Goal: Task Accomplishment & Management: Complete application form

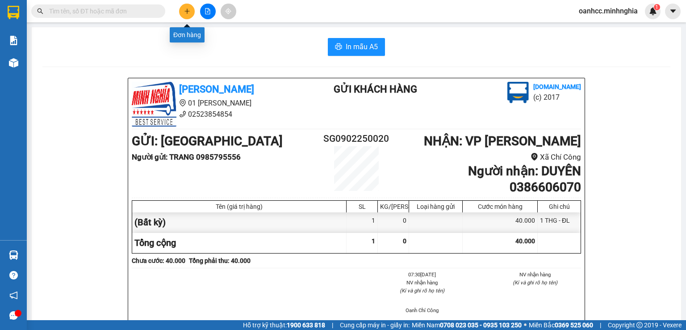
click at [191, 14] on button at bounding box center [187, 12] width 16 height 16
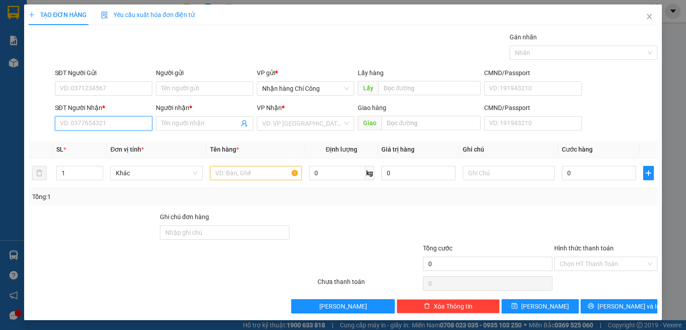
click at [117, 127] on input "SĐT Người Nhận *" at bounding box center [103, 123] width 97 height 14
type input "0977041992"
click at [222, 125] on input "Người nhận *" at bounding box center [200, 123] width 78 height 10
type input "t"
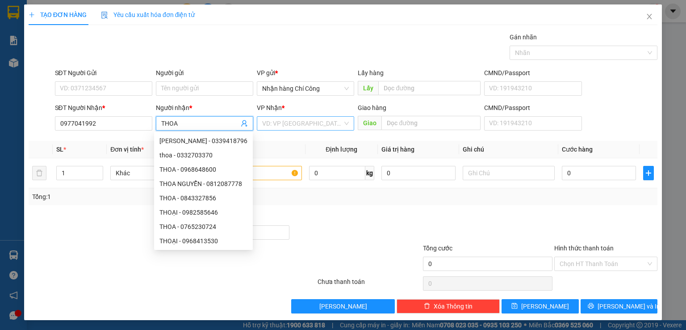
type input "THOA"
click at [295, 124] on input "search" at bounding box center [302, 123] width 80 height 13
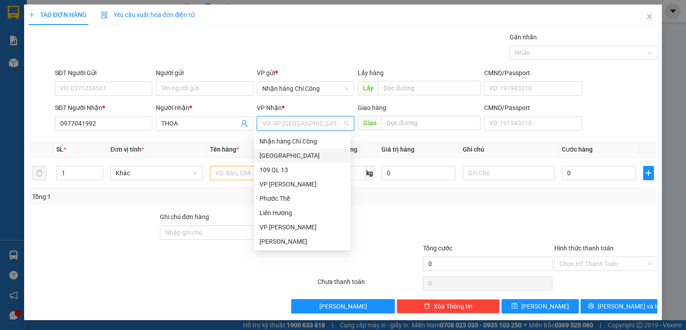
click at [284, 152] on div "[GEOGRAPHIC_DATA]" at bounding box center [303, 156] width 86 height 10
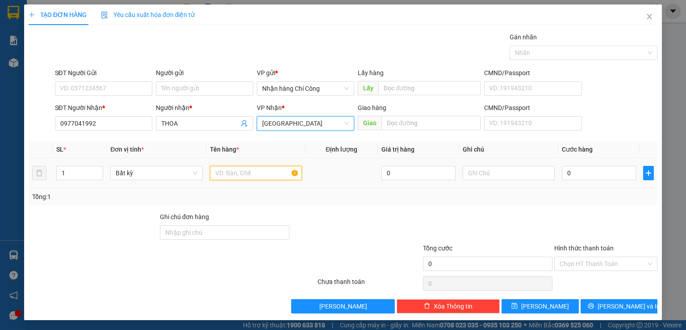
click at [247, 178] on input "text" at bounding box center [256, 173] width 92 height 14
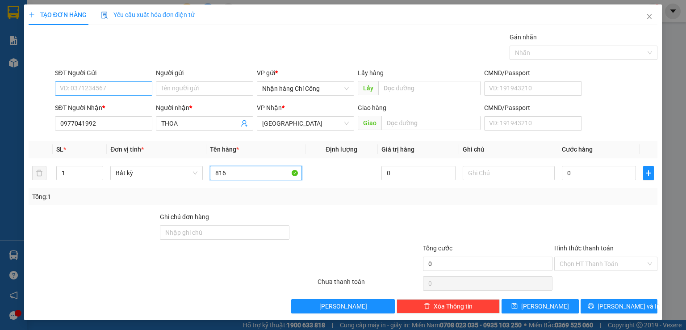
type input "816"
click at [78, 92] on input "SĐT Người Gửi" at bounding box center [103, 88] width 97 height 14
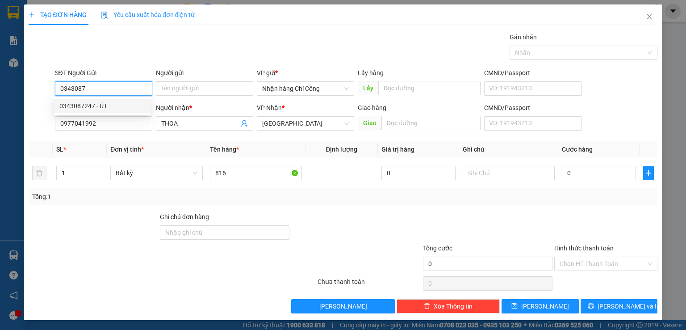
click at [120, 107] on div "0343087247 - ÚT" at bounding box center [102, 106] width 86 height 10
type input "0343087247"
type input "ÚT"
type input "0343087247"
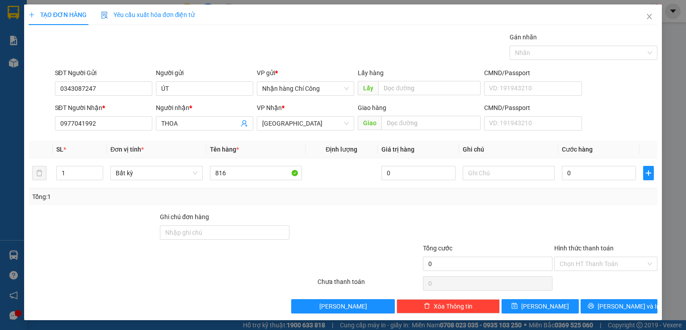
click at [121, 239] on div at bounding box center [93, 227] width 131 height 31
click at [514, 166] on input "text" at bounding box center [509, 173] width 92 height 14
type input "1 THG XỐP HẢI SẢN"
click at [576, 174] on input "0" at bounding box center [599, 173] width 74 height 14
type input "6"
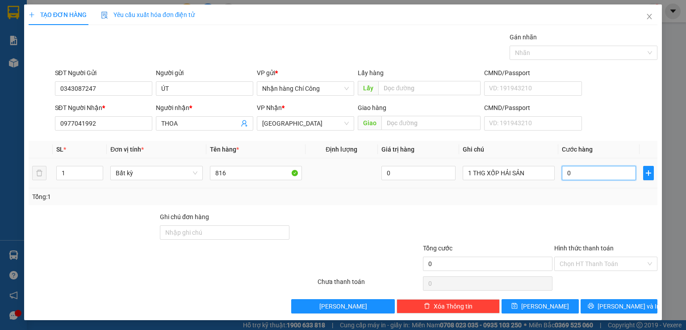
type input "6"
type input "60"
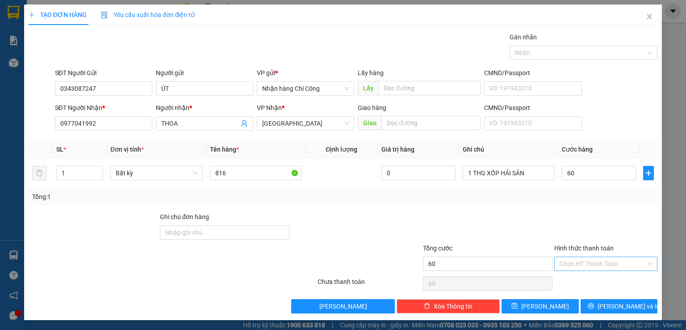
type input "60.000"
click at [589, 260] on input "Hình thức thanh toán" at bounding box center [603, 263] width 86 height 13
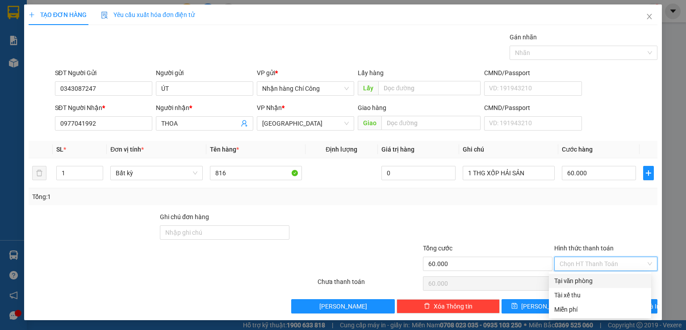
click at [586, 280] on div "Tại văn phòng" at bounding box center [600, 281] width 92 height 10
type input "0"
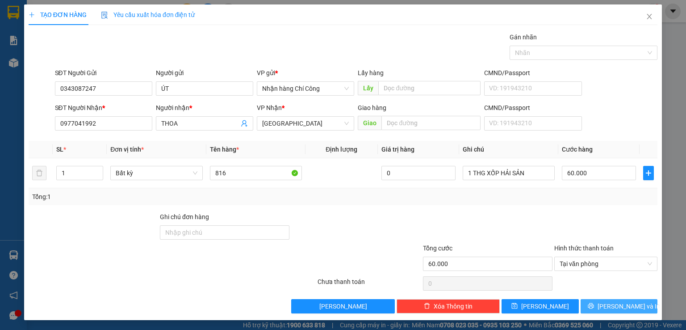
click at [598, 301] on button "[PERSON_NAME] và In" at bounding box center [619, 306] width 77 height 14
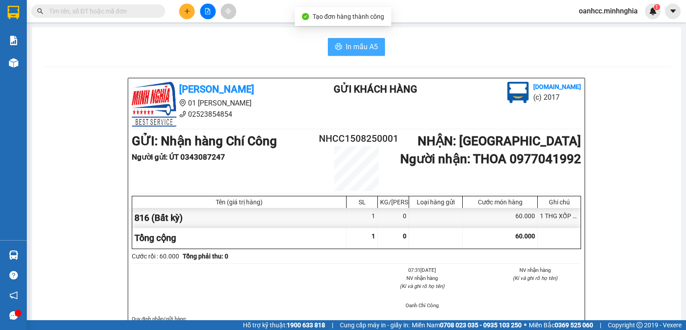
click at [338, 47] on icon "printer" at bounding box center [338, 46] width 7 height 6
click at [187, 13] on icon "plus" at bounding box center [187, 11] width 6 height 6
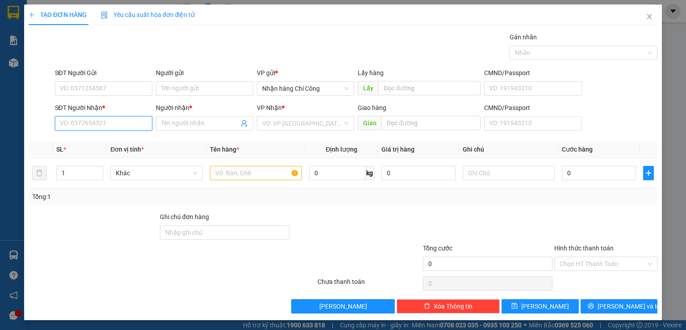
click at [99, 122] on input "SĐT Người Nhận *" at bounding box center [103, 123] width 97 height 14
click at [89, 143] on div "0902869499 - XÔ" at bounding box center [102, 141] width 86 height 10
type input "0902869499"
type input "XÔ"
type input "0902869499"
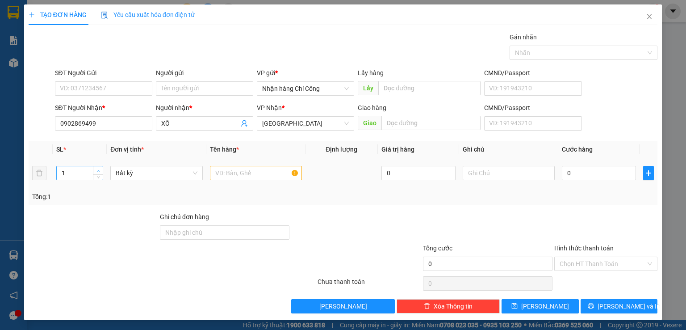
type input "2"
click at [97, 169] on icon "up" at bounding box center [98, 170] width 3 height 3
click at [242, 176] on input "text" at bounding box center [256, 173] width 92 height 14
type input "816"
click at [493, 169] on input "text" at bounding box center [509, 173] width 92 height 14
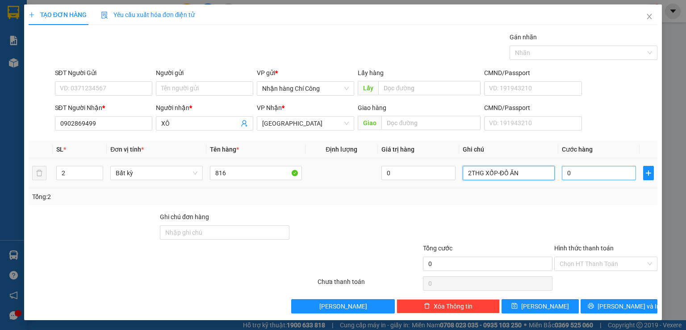
type input "2THG XỐP-ĐỒ ĂN"
click at [586, 173] on input "0" at bounding box center [599, 173] width 74 height 14
type input "1"
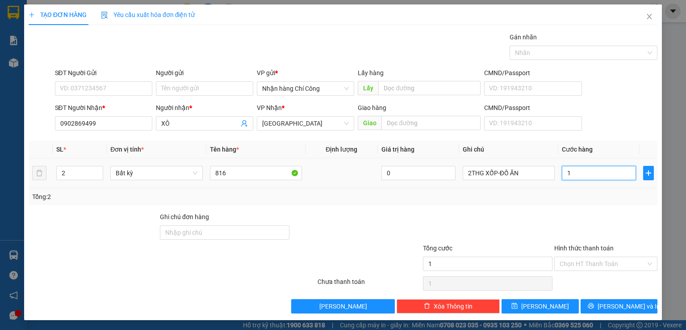
type input "12"
type input "120"
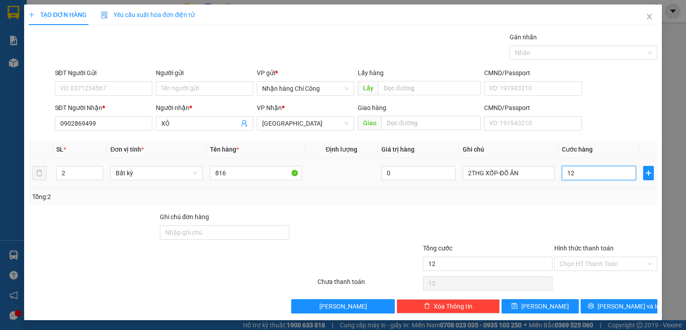
type input "120"
type input "120.000"
click at [572, 263] on input "Hình thức thanh toán" at bounding box center [603, 263] width 86 height 13
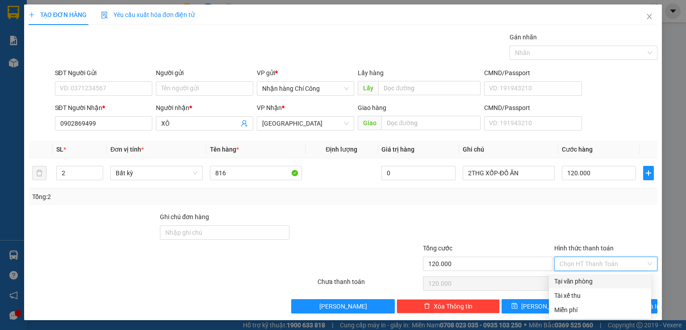
click at [579, 280] on div "Tại văn phòng" at bounding box center [600, 281] width 92 height 10
type input "0"
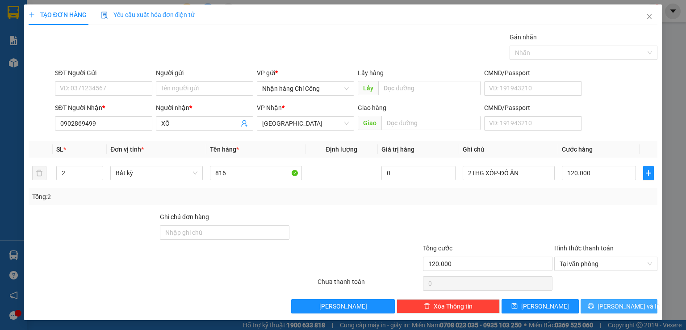
click at [594, 305] on icon "printer" at bounding box center [591, 306] width 6 height 6
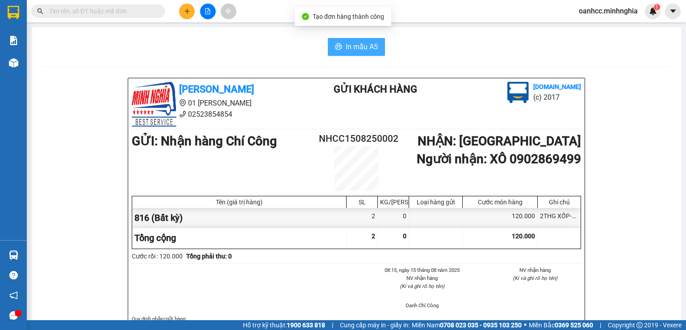
click at [355, 50] on span "In mẫu A5" at bounding box center [362, 46] width 32 height 11
click at [354, 44] on span "In mẫu A5" at bounding box center [362, 46] width 32 height 11
click at [348, 47] on span "In mẫu A5" at bounding box center [362, 46] width 32 height 11
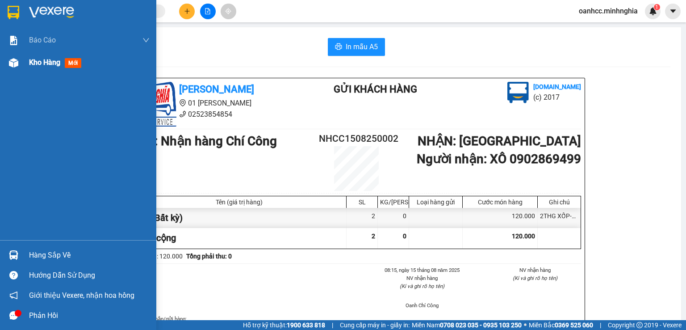
click at [51, 64] on span "Kho hàng" at bounding box center [44, 62] width 31 height 8
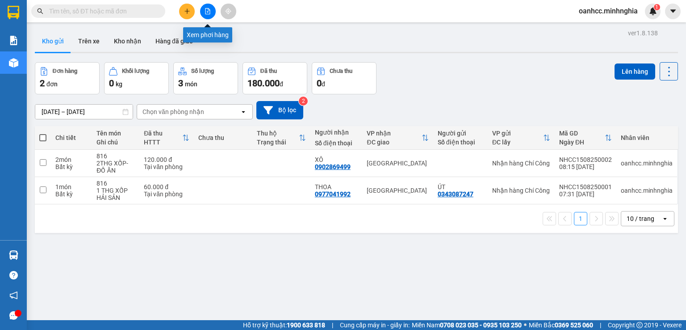
click at [207, 13] on icon "file-add" at bounding box center [208, 11] width 6 height 6
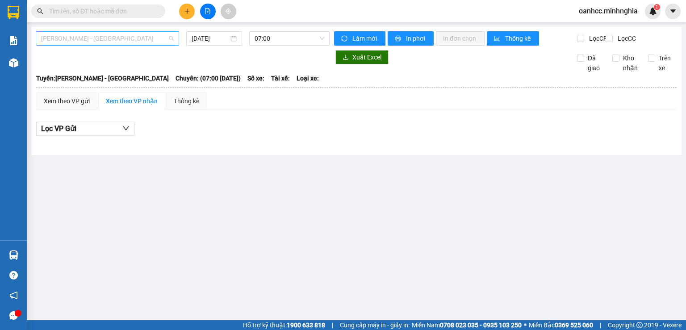
click at [109, 37] on span "Phan Rí - Sài Gòn" at bounding box center [107, 38] width 133 height 13
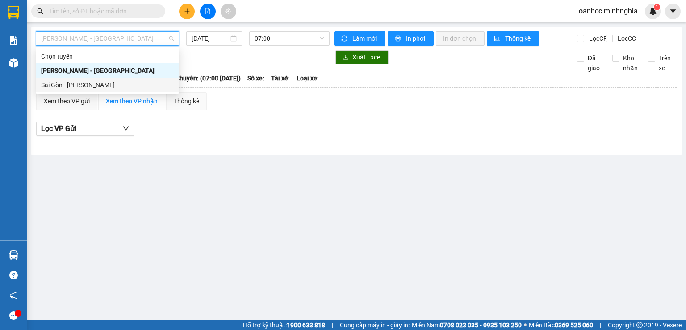
click at [75, 85] on div "Sài Gòn - Phan Rí" at bounding box center [107, 85] width 133 height 10
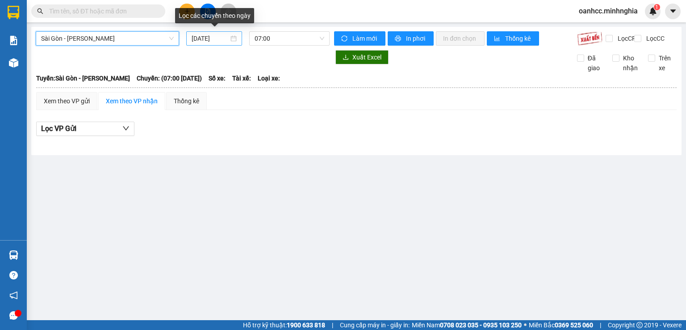
click at [213, 35] on input "15/08/2025" at bounding box center [210, 38] width 37 height 10
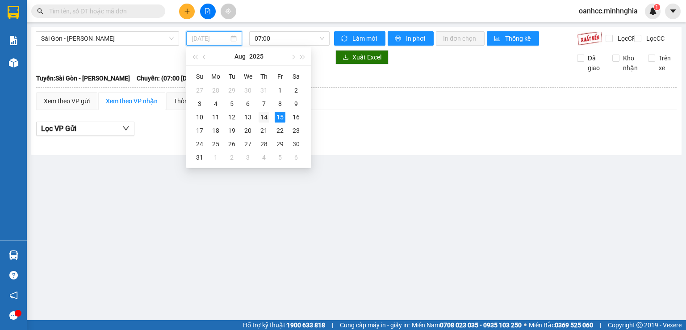
click at [264, 115] on div "14" at bounding box center [264, 117] width 11 height 11
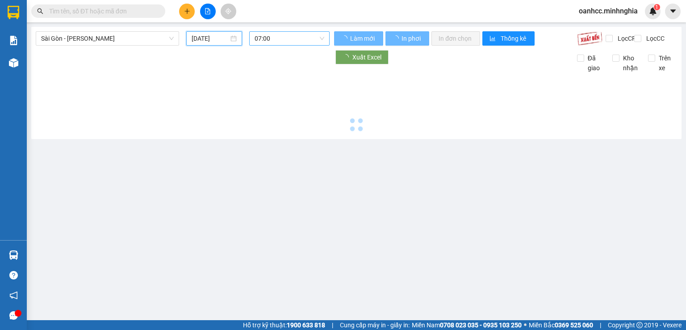
type input "14/08/2025"
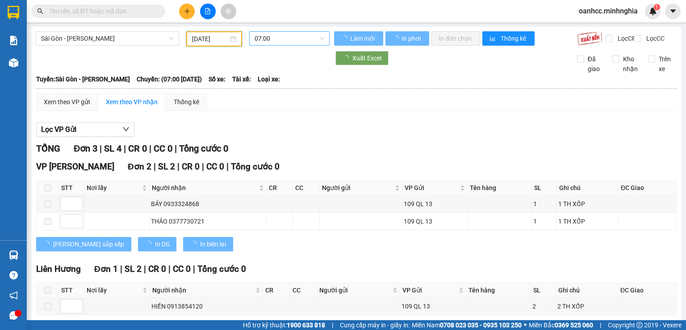
click at [289, 40] on span "07:00" at bounding box center [290, 38] width 70 height 13
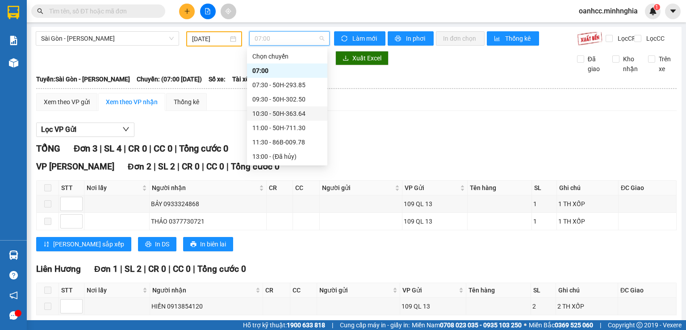
scroll to position [100, 0]
click at [279, 154] on div "22:00 - 86H-021.24" at bounding box center [287, 156] width 70 height 10
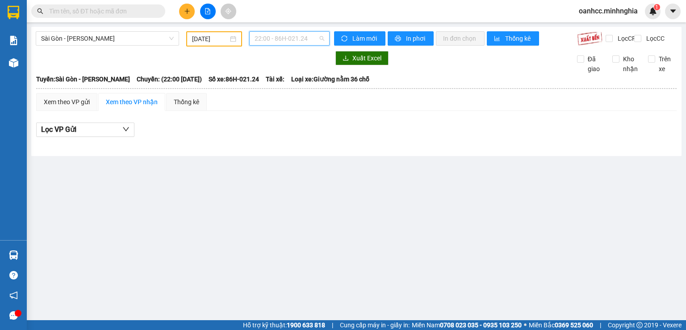
click at [291, 40] on span "22:00 - 86H-021.24" at bounding box center [290, 38] width 70 height 13
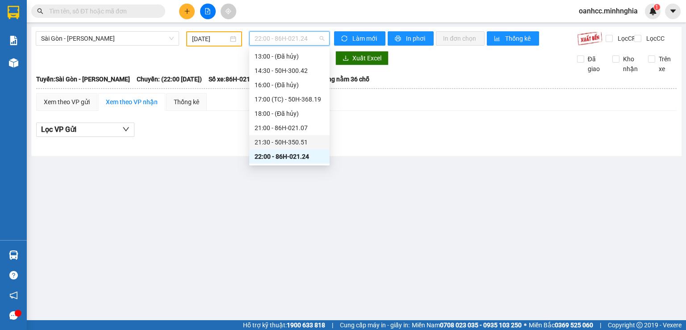
click at [286, 141] on div "21:30 - 50H-350.51" at bounding box center [290, 142] width 70 height 10
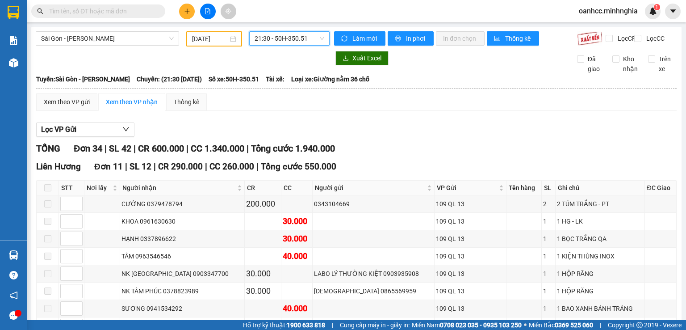
click at [282, 38] on span "21:30 - 50H-350.51" at bounding box center [290, 38] width 70 height 13
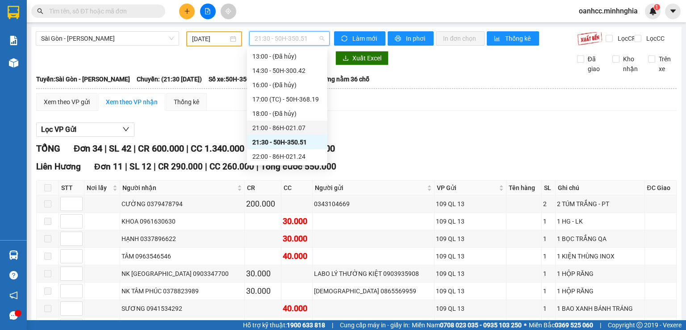
click at [277, 130] on div "21:00 - 86H-021.07" at bounding box center [287, 128] width 70 height 10
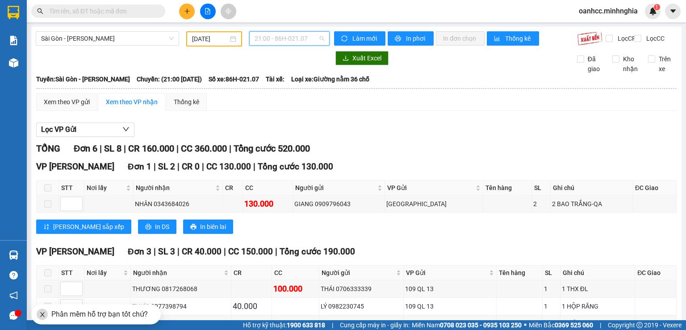
click at [293, 40] on span "21:00 - 86H-021.07" at bounding box center [290, 38] width 70 height 13
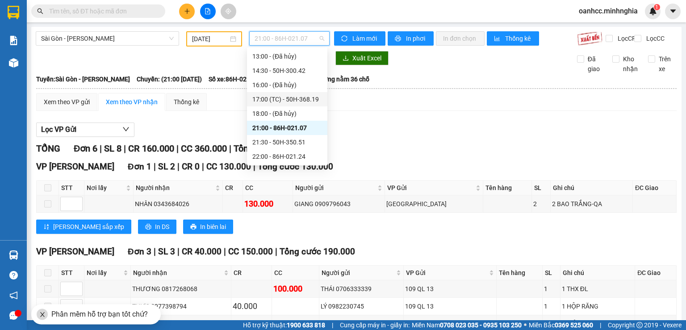
click at [285, 97] on div "17:00 (TC) - 50H-368.19" at bounding box center [287, 99] width 70 height 10
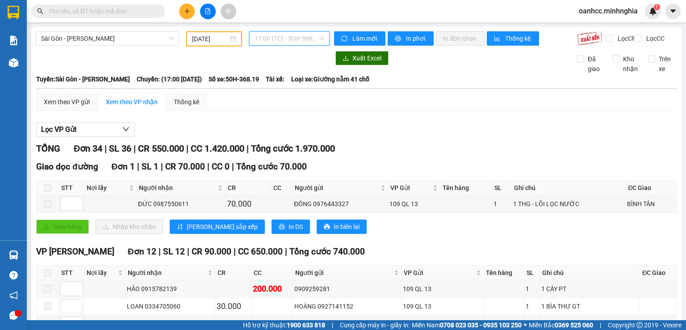
click at [288, 36] on span "17:00 (TC) - 50H-368.19" at bounding box center [290, 38] width 70 height 13
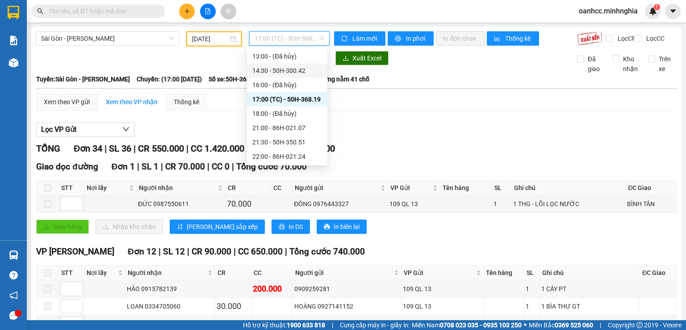
click at [286, 70] on div "14:30 - 50H-300.42" at bounding box center [287, 71] width 70 height 10
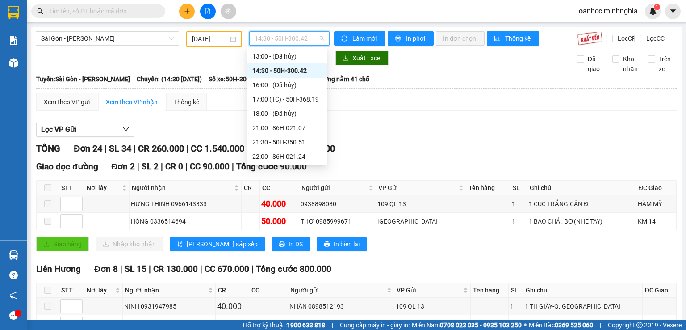
click at [278, 37] on span "14:30 - 50H-300.42" at bounding box center [290, 38] width 70 height 13
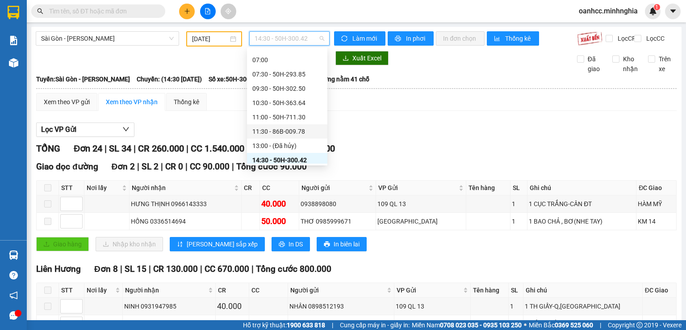
click at [275, 130] on div "11:30 - 86B-009.78" at bounding box center [287, 131] width 70 height 10
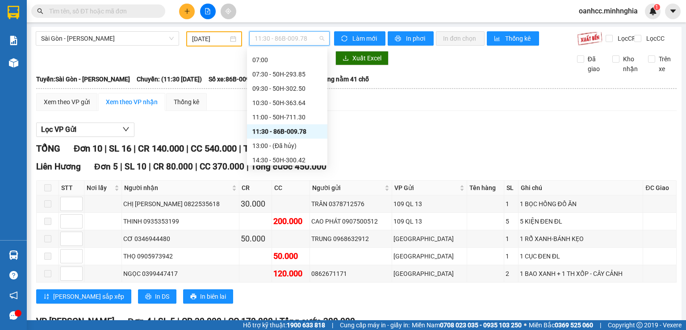
click at [279, 38] on span "11:30 - 86B-009.78" at bounding box center [290, 38] width 70 height 13
click at [276, 118] on div "11:00 - 50H-711.30" at bounding box center [287, 117] width 70 height 10
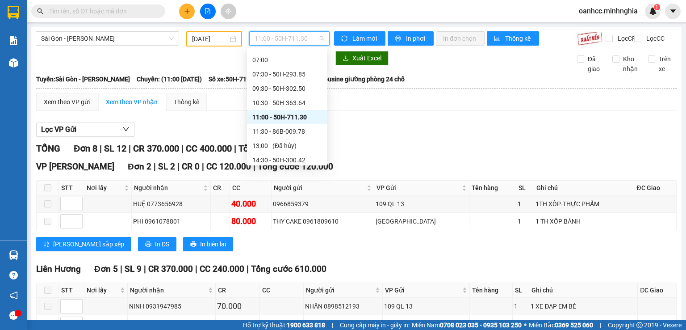
click at [289, 41] on span "11:00 - 50H-711.30" at bounding box center [290, 38] width 70 height 13
click at [282, 103] on div "10:30 - 50H-363.64" at bounding box center [287, 103] width 70 height 10
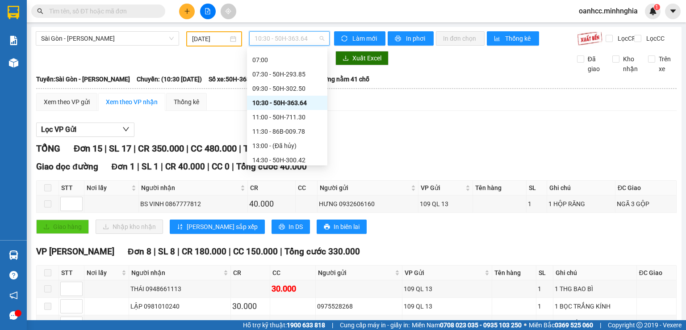
click at [293, 43] on span "10:30 - 50H-363.64" at bounding box center [290, 38] width 70 height 13
click at [272, 86] on div "09:30 - 50H-302.50" at bounding box center [287, 89] width 70 height 10
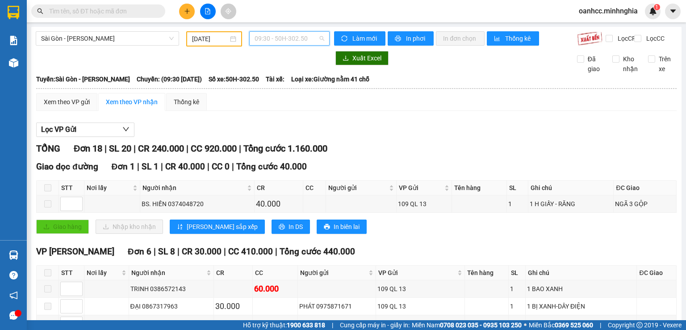
click at [279, 42] on span "09:30 - 50H-302.50" at bounding box center [290, 38] width 70 height 13
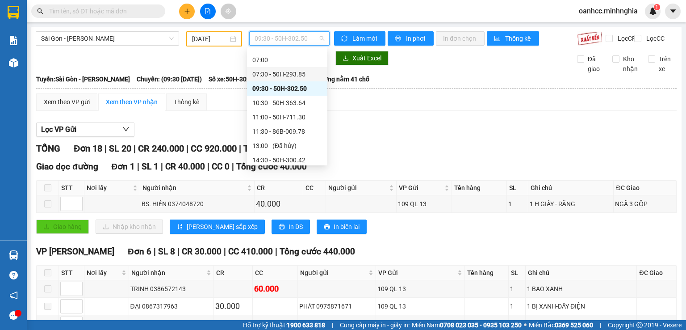
click at [274, 72] on div "07:30 - 50H-293.85" at bounding box center [287, 74] width 70 height 10
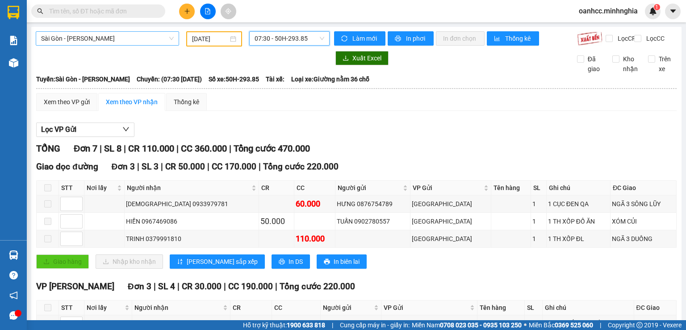
click at [119, 44] on span "Sài Gòn - Phan Rí" at bounding box center [107, 38] width 133 height 13
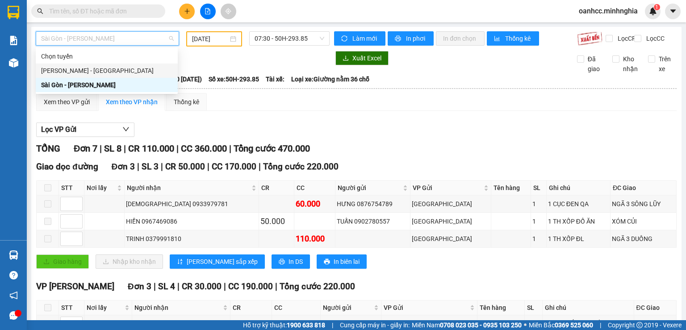
click at [80, 68] on div "Phan Rí - Sài Gòn" at bounding box center [106, 71] width 131 height 10
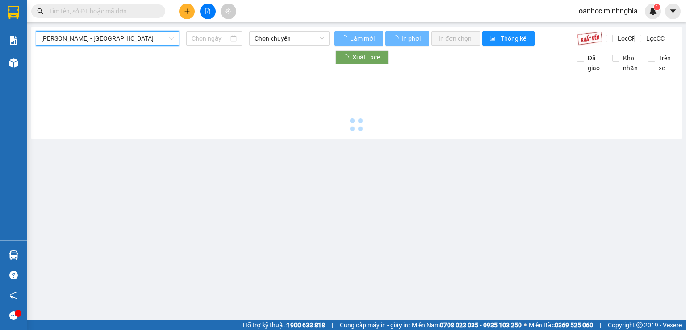
type input "15/08/2025"
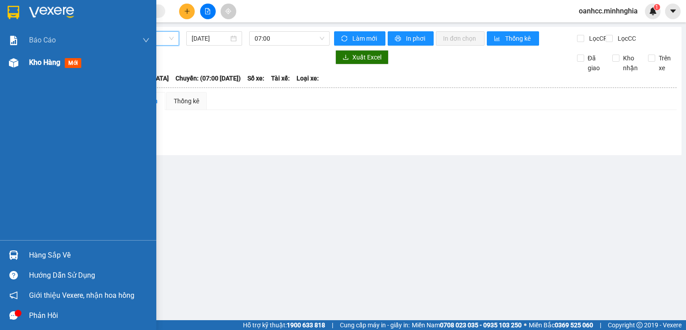
click at [53, 63] on span "Kho hàng" at bounding box center [44, 62] width 31 height 8
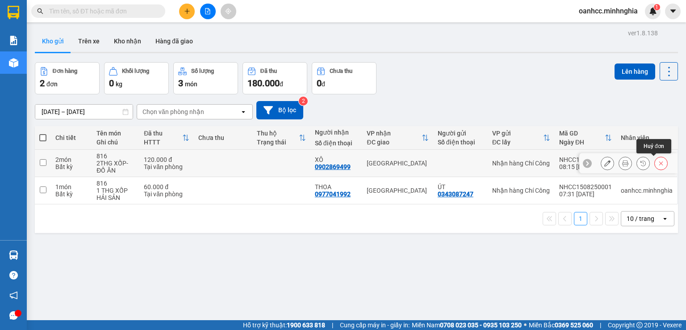
click at [655, 162] on button at bounding box center [661, 163] width 13 height 16
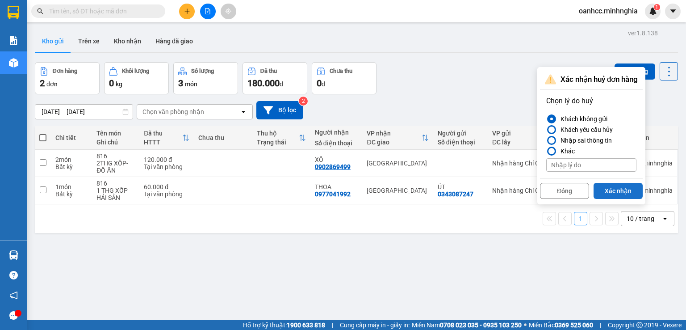
click at [623, 191] on button "Xác nhận" at bounding box center [618, 191] width 49 height 16
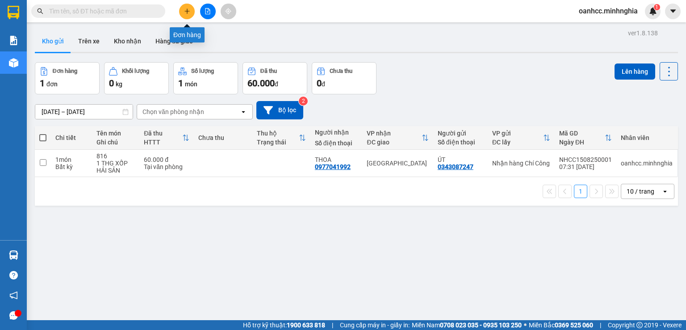
click at [186, 13] on icon "plus" at bounding box center [187, 11] width 6 height 6
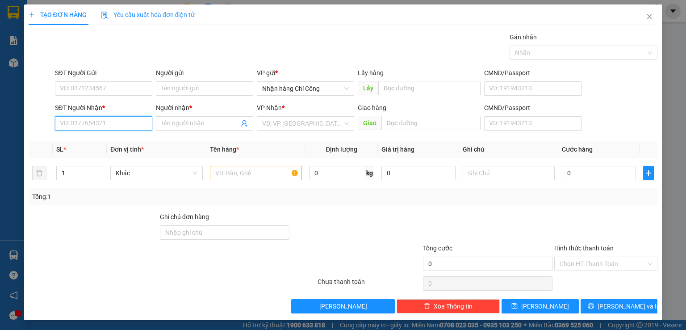
click at [98, 125] on input "SĐT Người Nhận *" at bounding box center [103, 123] width 97 height 14
click at [77, 141] on div "0902869499 - XÔ" at bounding box center [102, 141] width 86 height 10
type input "0902869499"
type input "XÔ"
type input "0902869499"
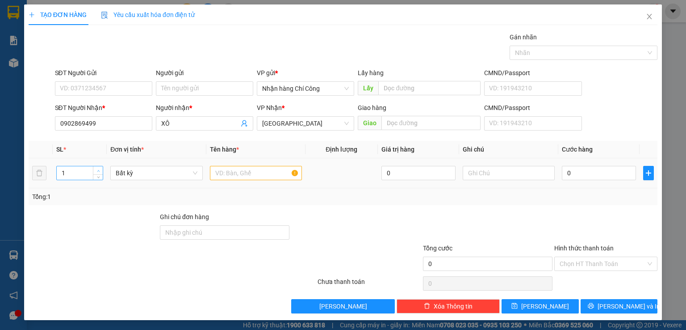
type input "2"
click at [97, 169] on icon "up" at bounding box center [98, 170] width 3 height 3
click at [233, 176] on input "text" at bounding box center [256, 173] width 92 height 14
type input "816"
click at [472, 174] on input "text" at bounding box center [509, 173] width 92 height 14
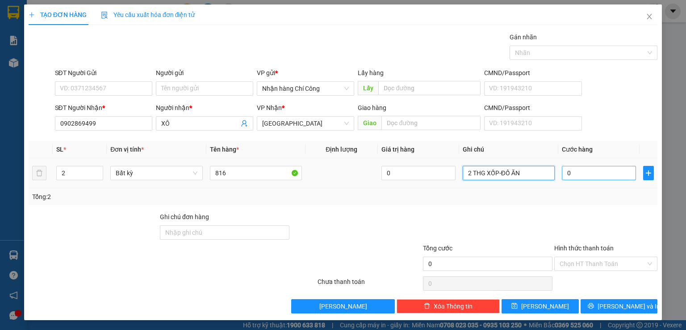
type input "2 THG XỐP-ĐỒ ĂN"
click at [584, 169] on input "0" at bounding box center [599, 173] width 74 height 14
type input "1"
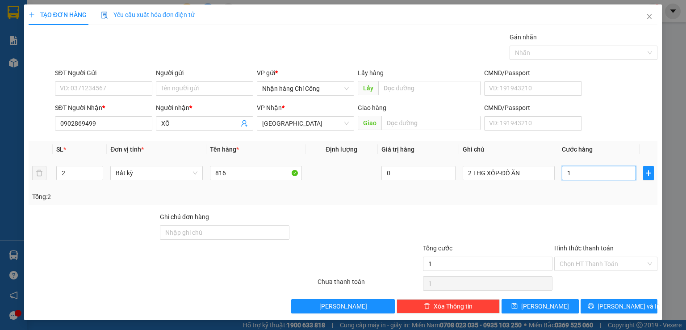
type input "14"
type input "140"
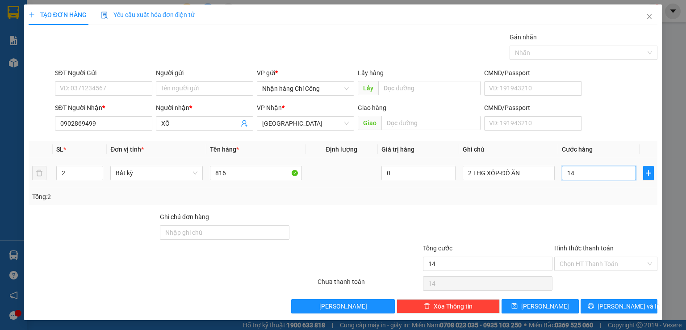
type input "140"
type input "140.000"
click at [582, 262] on input "Hình thức thanh toán" at bounding box center [603, 263] width 86 height 13
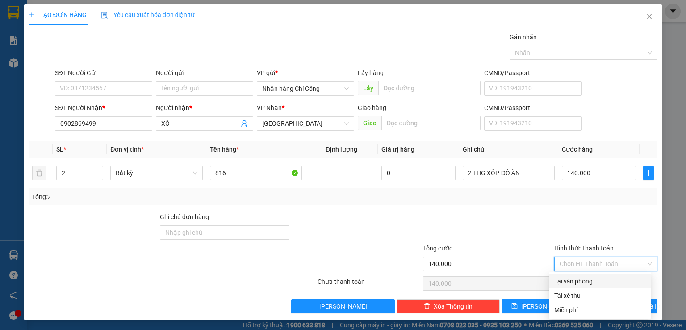
click at [572, 285] on div "Tại văn phòng" at bounding box center [600, 281] width 92 height 10
type input "0"
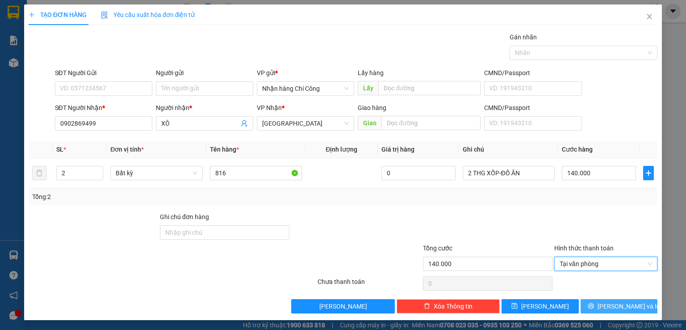
click at [619, 304] on span "[PERSON_NAME] và In" at bounding box center [629, 306] width 63 height 10
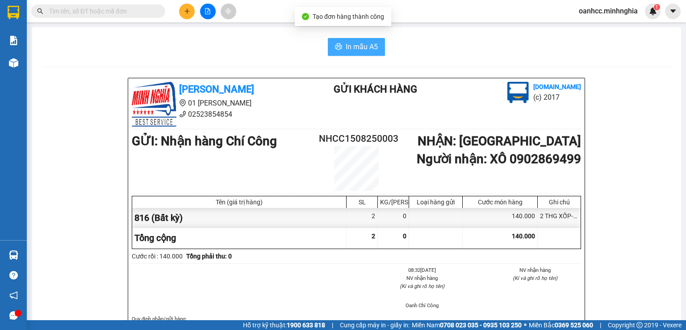
click at [354, 43] on span "In mẫu A5" at bounding box center [362, 46] width 32 height 11
click at [504, 94] on div "Vexere.com (c) 2017" at bounding box center [517, 95] width 132 height 27
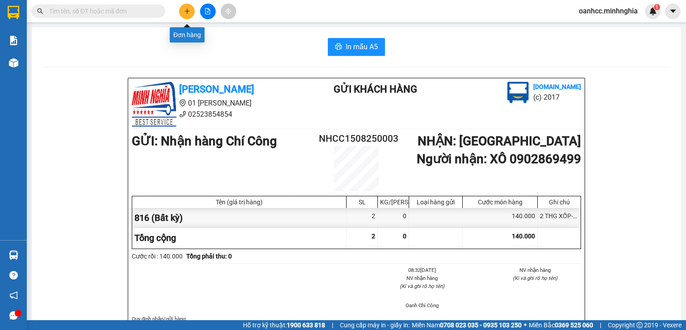
click at [188, 11] on icon "plus" at bounding box center [187, 11] width 6 height 6
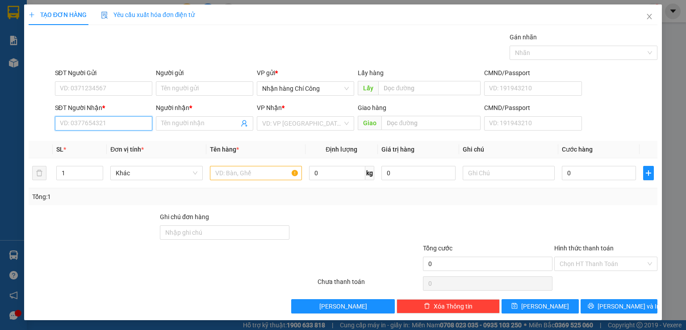
click at [115, 126] on input "SĐT Người Nhận *" at bounding box center [103, 123] width 97 height 14
click at [95, 142] on div "0585712039 - THUỶ" at bounding box center [102, 141] width 86 height 10
type input "0585712039"
type input "THUỶ"
type input "0585712039"
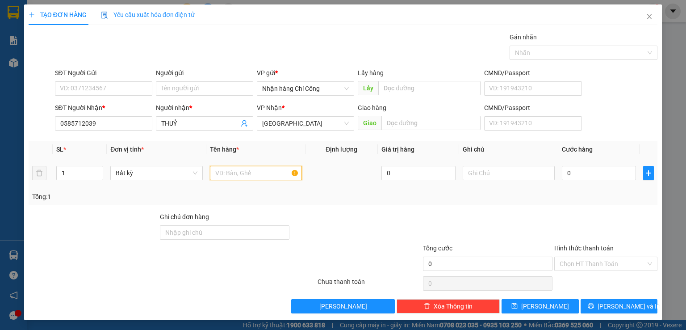
click at [253, 171] on input "text" at bounding box center [256, 173] width 92 height 14
type input "6"
type input "816"
click at [487, 171] on input "text" at bounding box center [509, 173] width 92 height 14
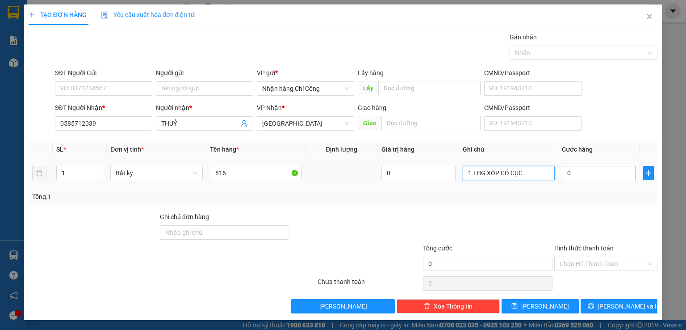
type input "1 THG XỐP CÓ CỤC"
click at [587, 171] on input "0" at bounding box center [599, 173] width 74 height 14
type input "6"
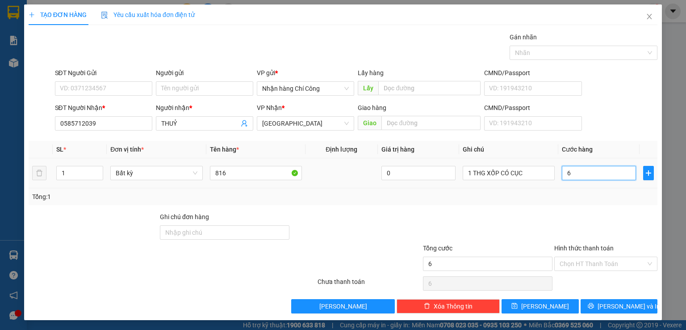
type input "60"
type input "60.000"
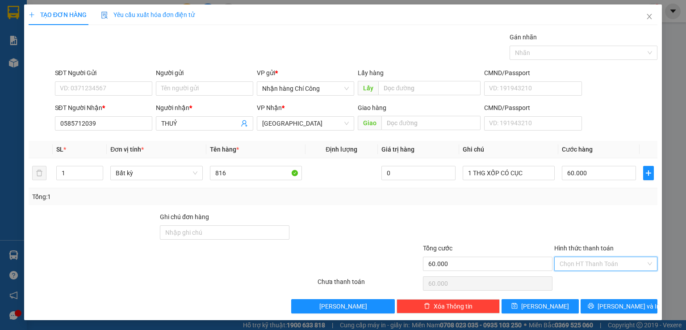
click at [579, 265] on input "Hình thức thanh toán" at bounding box center [603, 263] width 86 height 13
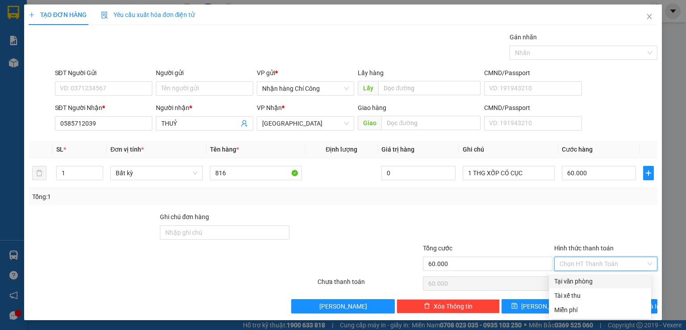
click at [598, 281] on div "Tại văn phòng" at bounding box center [600, 281] width 92 height 10
type input "0"
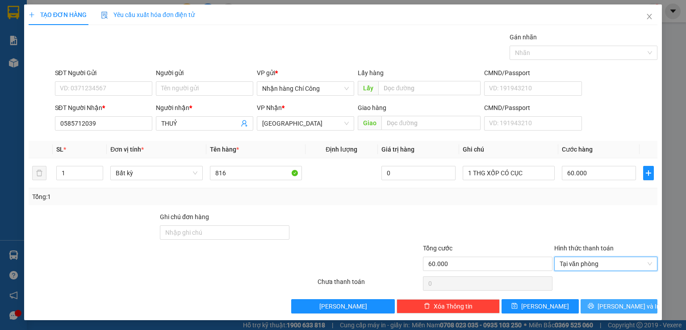
click at [607, 306] on span "[PERSON_NAME] và In" at bounding box center [629, 306] width 63 height 10
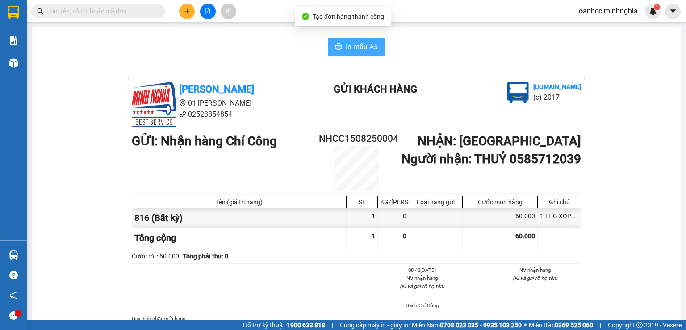
click at [349, 50] on span "In mẫu A5" at bounding box center [362, 46] width 32 height 11
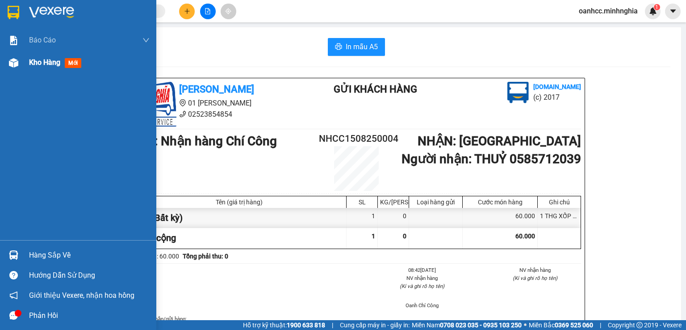
click at [35, 63] on span "Kho hàng" at bounding box center [44, 62] width 31 height 8
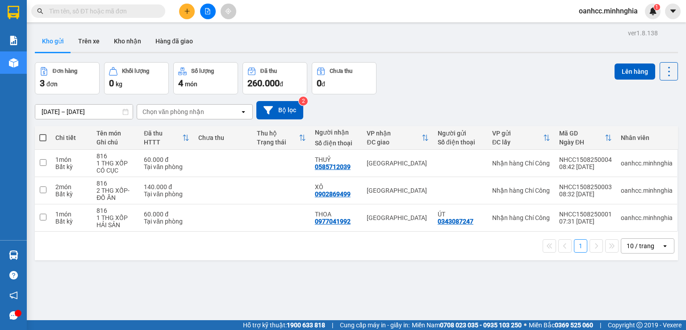
click at [42, 139] on span at bounding box center [42, 137] width 7 height 7
click at [43, 133] on input "checkbox" at bounding box center [43, 133] width 0 height 0
checkbox input "true"
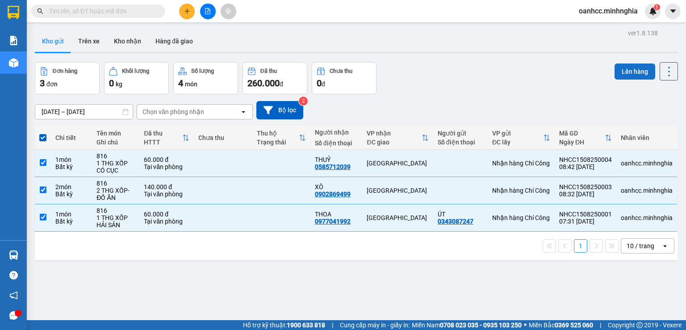
click at [635, 72] on button "Lên hàng" at bounding box center [635, 71] width 41 height 16
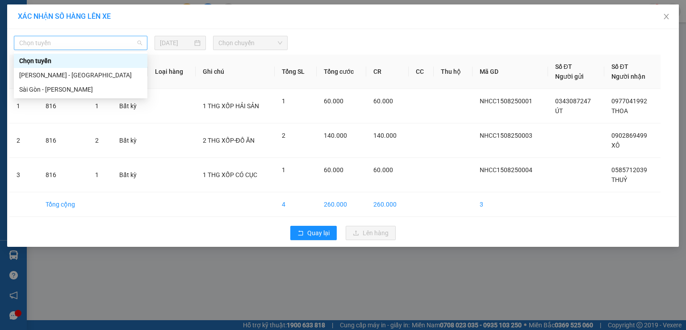
click at [62, 38] on span "Chọn tuyến" at bounding box center [80, 42] width 123 height 13
click at [42, 75] on div "Phan Rí - Sài Gòn" at bounding box center [80, 75] width 123 height 10
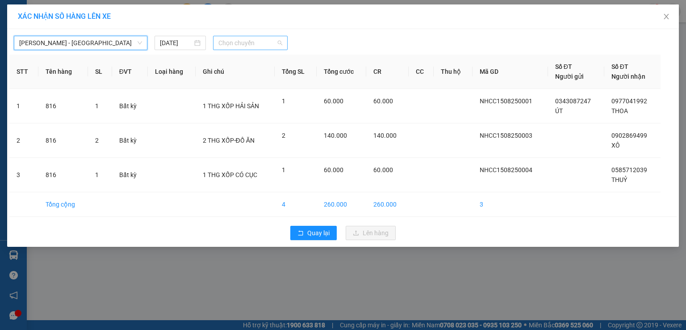
click at [259, 42] on span "Chọn chuyến" at bounding box center [250, 42] width 64 height 13
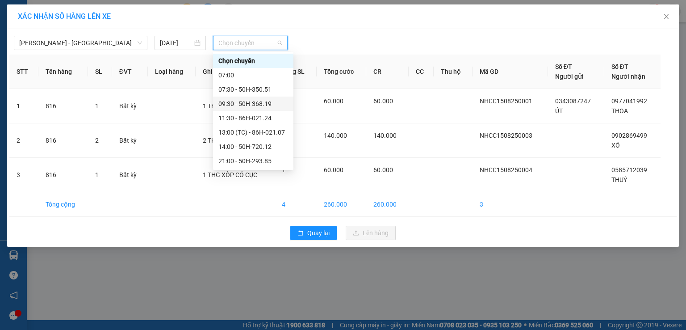
click at [238, 102] on div "09:30 - 50H-368.19" at bounding box center [253, 104] width 70 height 10
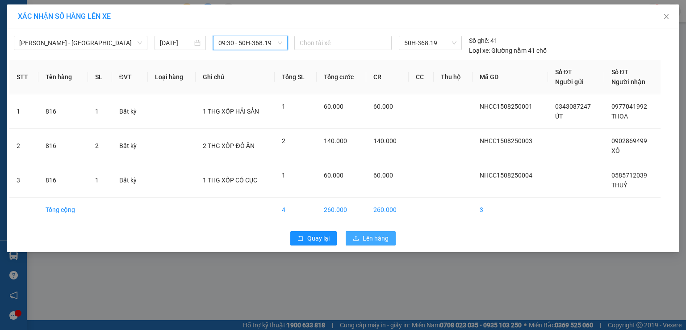
click at [368, 238] on span "Lên hàng" at bounding box center [376, 238] width 26 height 10
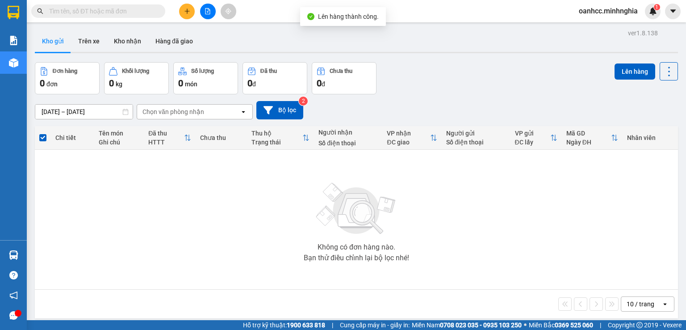
click at [206, 12] on icon "file-add" at bounding box center [208, 11] width 6 height 6
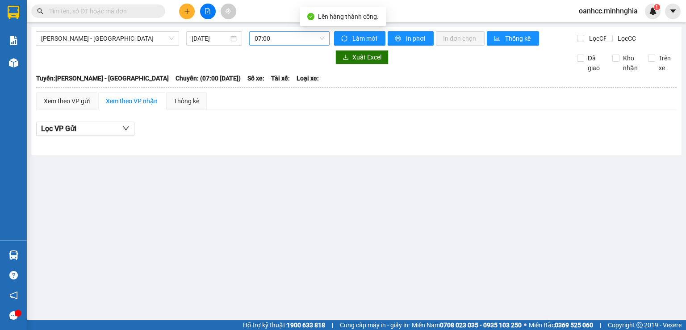
click at [281, 42] on span "07:00" at bounding box center [290, 38] width 70 height 13
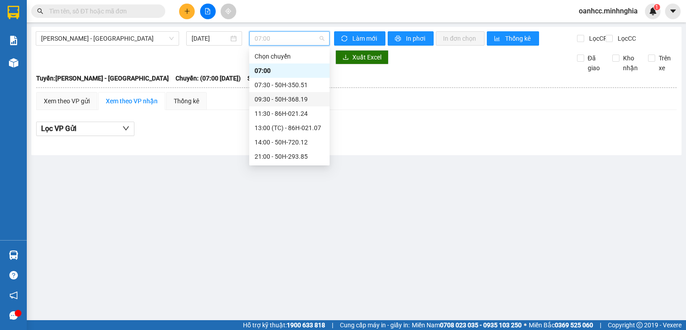
click at [268, 100] on div "09:30 - 50H-368.19" at bounding box center [290, 99] width 70 height 10
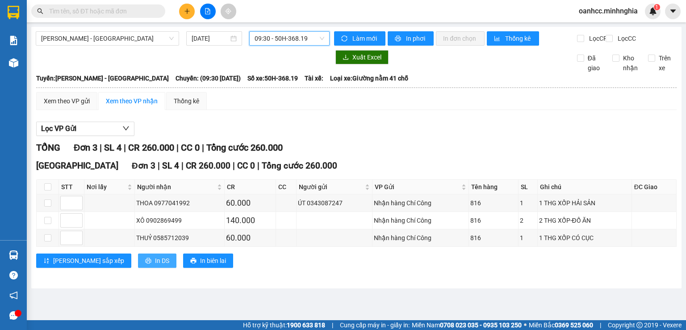
click at [155, 265] on span "In DS" at bounding box center [162, 260] width 14 height 10
click at [538, 256] on div "Sài Gòn Đơn 3 | SL 4 | CR 260.000 | CC 0 | Tổng cước 260.000 STT Nơi lấy Người …" at bounding box center [356, 216] width 641 height 115
